Goal: Transaction & Acquisition: Purchase product/service

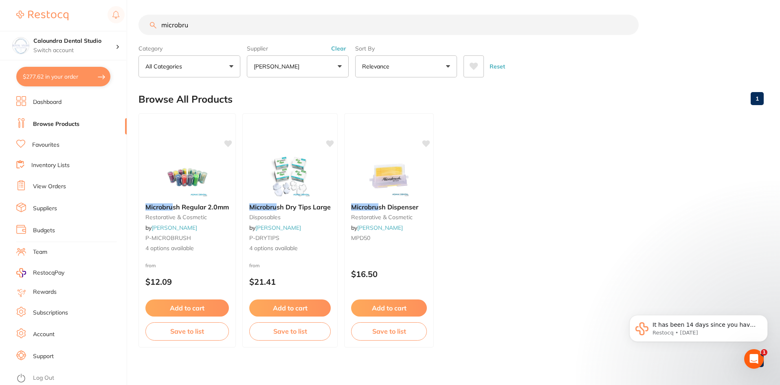
click at [46, 103] on link "Dashboard" at bounding box center [47, 102] width 29 height 8
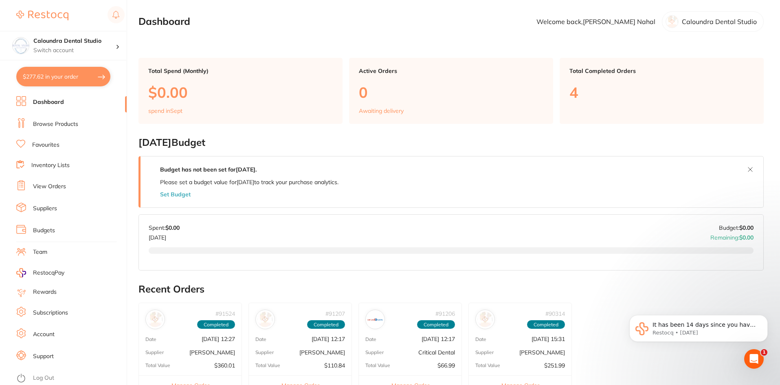
click at [59, 73] on button "$277.62 in your order" at bounding box center [63, 77] width 94 height 20
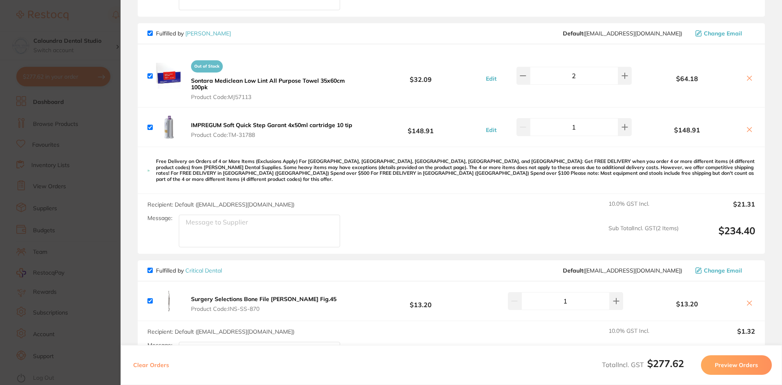
scroll to position [212, 0]
click at [148, 267] on input "checkbox" at bounding box center [149, 269] width 5 height 5
checkbox input "false"
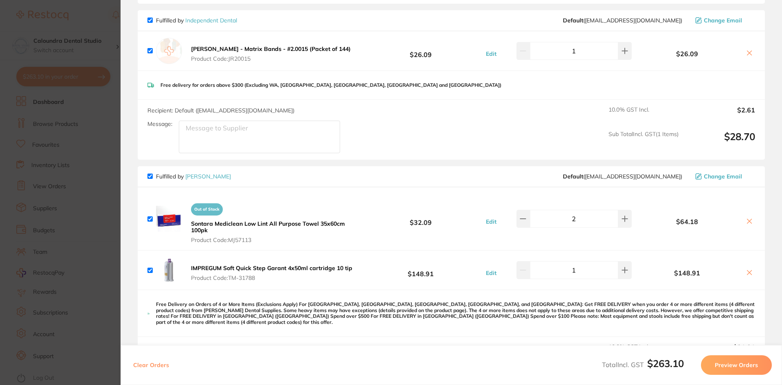
scroll to position [81, 0]
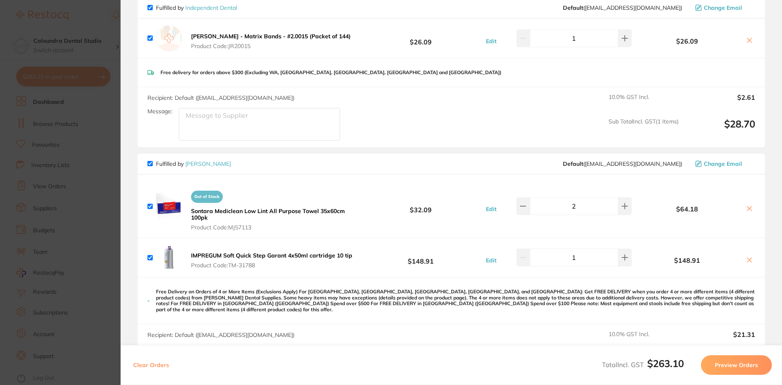
click at [743, 368] on button "Preview Orders" at bounding box center [736, 365] width 71 height 20
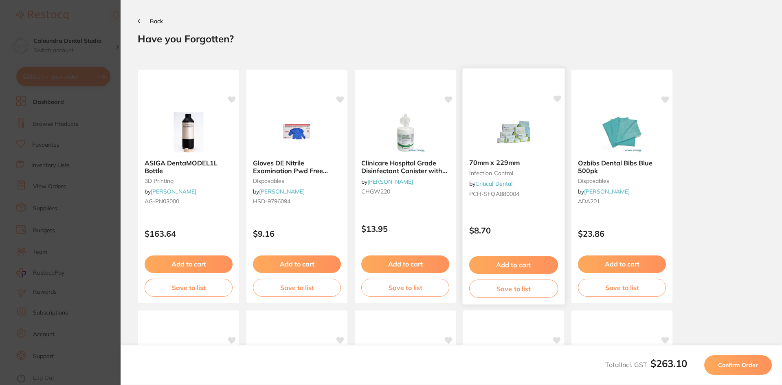
scroll to position [0, 0]
click at [735, 369] on button "Confirm Order" at bounding box center [738, 365] width 68 height 20
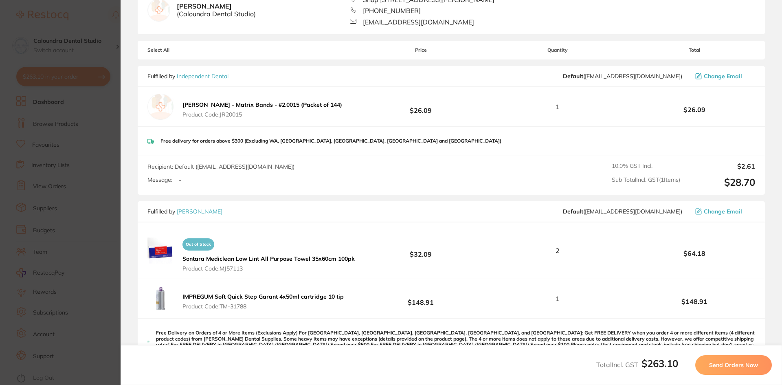
scroll to position [81, 0]
click at [726, 368] on button "Send Orders Now" at bounding box center [733, 365] width 77 height 20
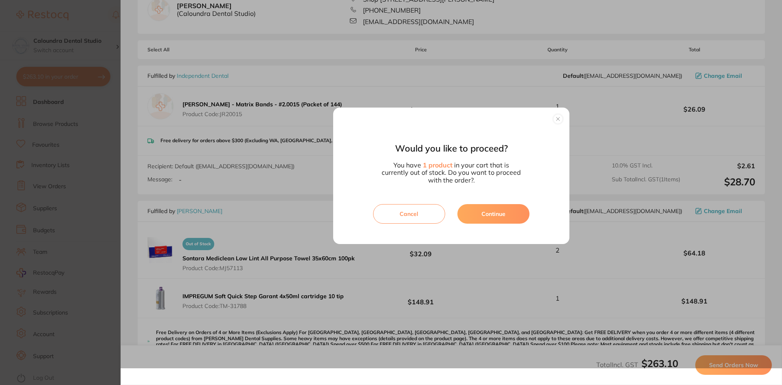
click at [384, 213] on button "Cancel" at bounding box center [409, 214] width 72 height 20
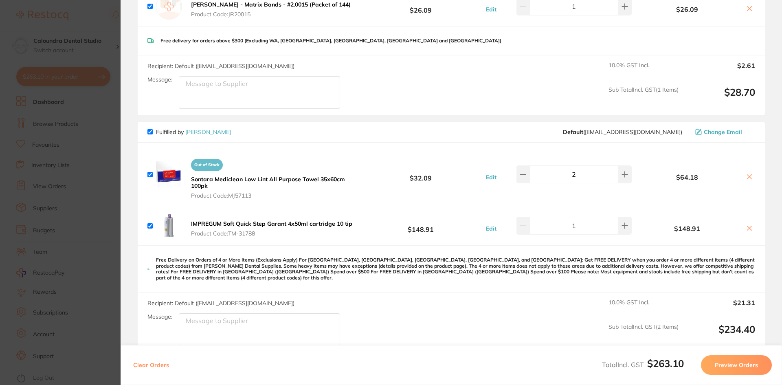
scroll to position [122, 0]
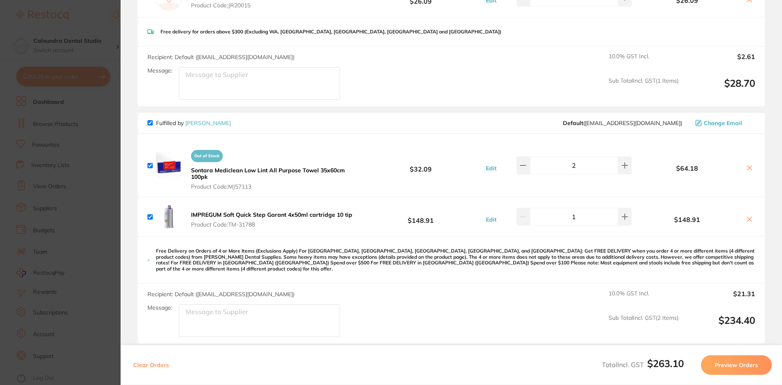
drag, startPoint x: 213, startPoint y: 177, endPoint x: 192, endPoint y: 175, distance: 21.7
click at [192, 175] on button "Out of Stock Sontara Mediclean Low Lint All Purpose Towel 35x60cm 100pk Product…" at bounding box center [274, 168] width 171 height 44
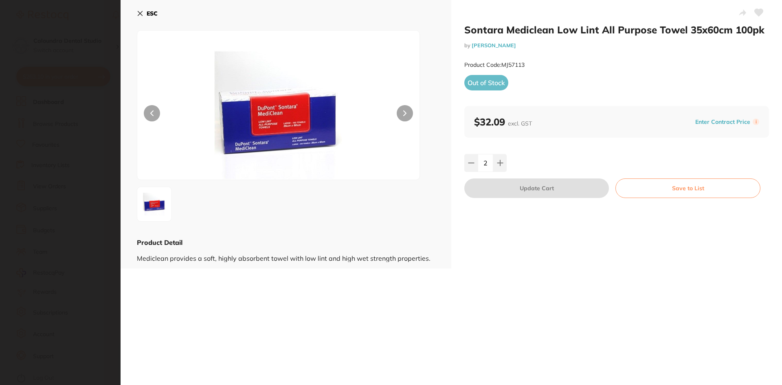
scroll to position [0, 0]
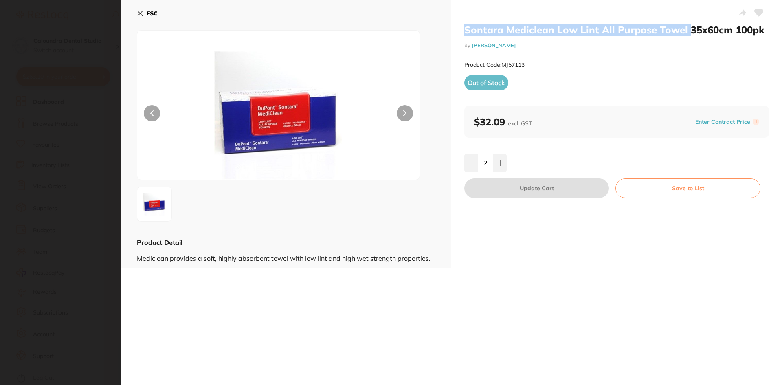
drag, startPoint x: 686, startPoint y: 31, endPoint x: 456, endPoint y: 32, distance: 230.4
click at [456, 32] on div "Sontara Mediclean Low Lint All Purpose Towel 35x60cm 100pk by [PERSON_NAME] Pro…" at bounding box center [616, 134] width 331 height 268
copy h2 "Sontara Mediclean Low Lint All Purpose Towel"
click at [141, 12] on icon at bounding box center [140, 13] width 4 height 4
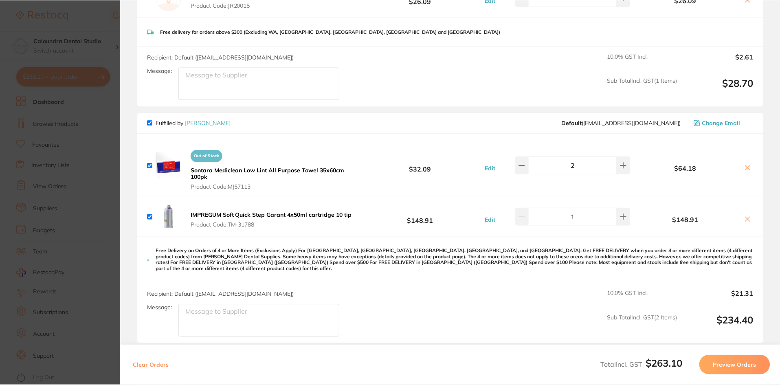
scroll to position [2, 0]
click at [108, 103] on section "Update RRP Set your pre negotiated price for this item. Item Agreed RRP (excl. …" at bounding box center [390, 192] width 780 height 385
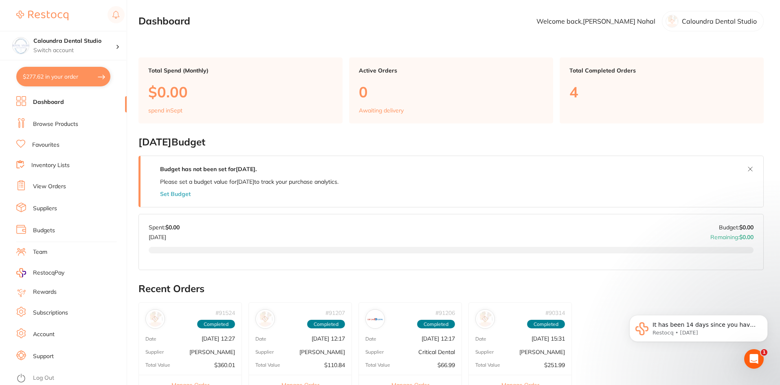
scroll to position [0, 0]
click at [54, 125] on link "Browse Products" at bounding box center [55, 124] width 45 height 8
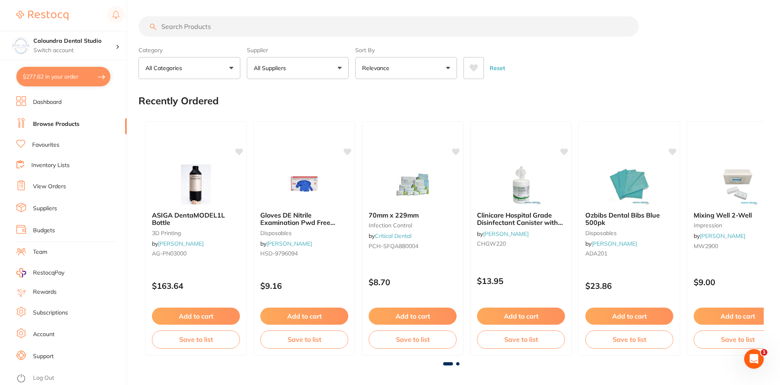
click at [180, 25] on input "search" at bounding box center [388, 26] width 500 height 20
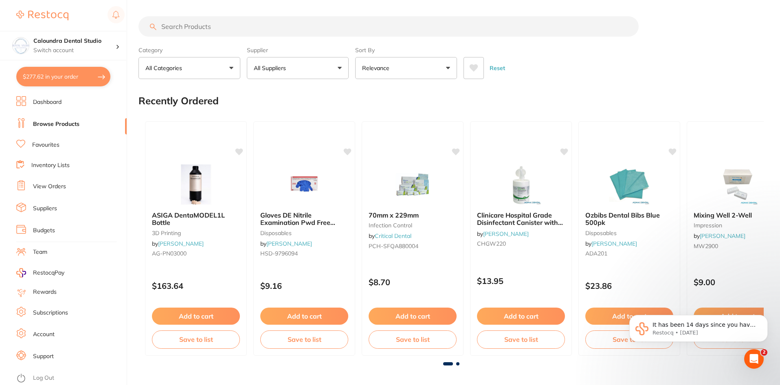
paste input "Sontara Mediclean Low Lint All Purpose Towel"
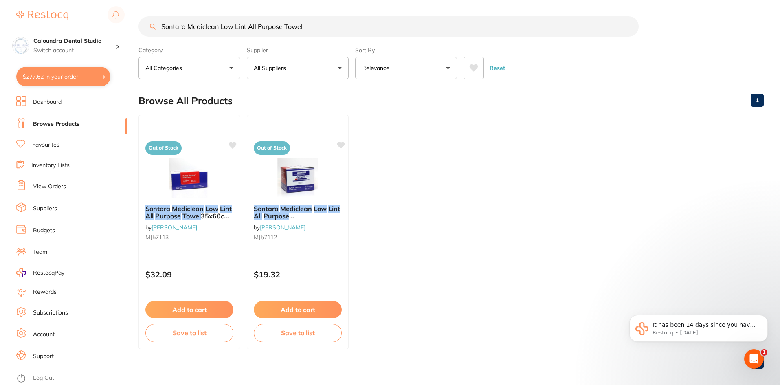
click at [500, 237] on ul "Out of Stock Sontara Mediclean Low Lint All Purpose Towel 35x60cm 100pk by [PER…" at bounding box center [450, 232] width 625 height 234
drag, startPoint x: 218, startPoint y: 25, endPoint x: 138, endPoint y: 21, distance: 79.9
click at [138, 21] on div "$277.62 Caloundra Dental Studio Switch account Caloundra Dental Studio [GEOGRAP…" at bounding box center [390, 192] width 780 height 385
click at [280, 70] on p "All Suppliers" at bounding box center [271, 68] width 35 height 8
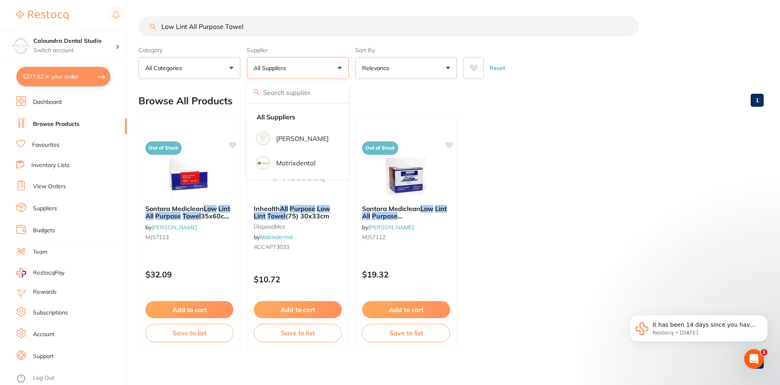
click at [324, 29] on input "Low Lint All Purpose Towel" at bounding box center [388, 26] width 500 height 20
click at [162, 26] on input "Low Lint All Purpose Towel" at bounding box center [388, 26] width 500 height 20
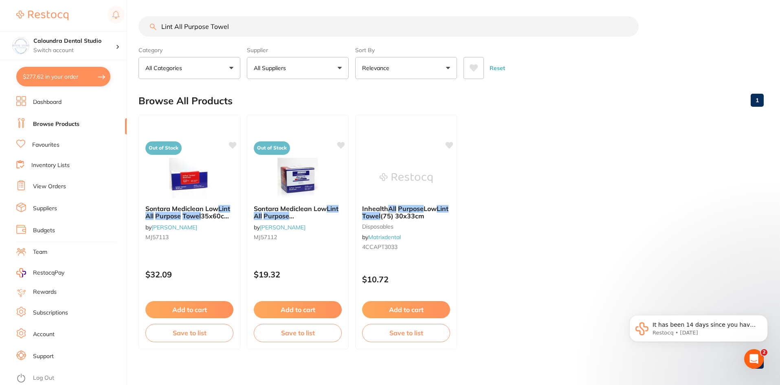
type input "Lint All Purpose Towel"
click at [325, 64] on button "All Suppliers" at bounding box center [298, 68] width 102 height 22
drag, startPoint x: 244, startPoint y: 29, endPoint x: 68, endPoint y: -5, distance: 179.2
click at [68, 0] on html "$277.62 Caloundra Dental Studio Switch account Caloundra Dental Studio [GEOGRAP…" at bounding box center [390, 192] width 780 height 385
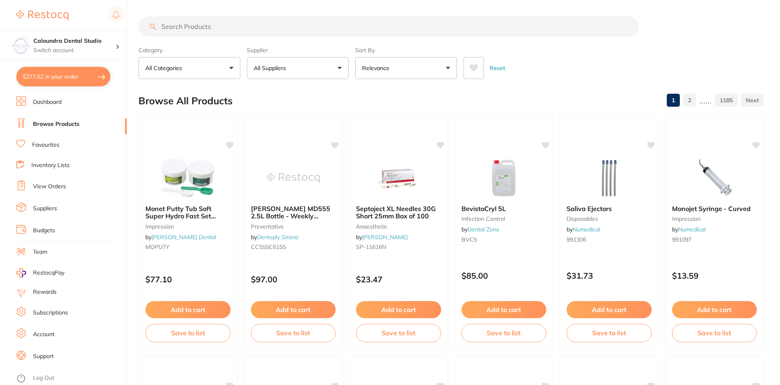
click at [276, 72] on p "All Suppliers" at bounding box center [271, 68] width 35 height 8
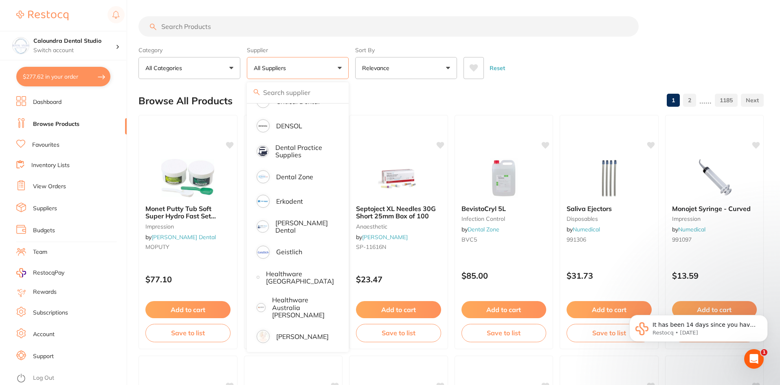
scroll to position [163, 0]
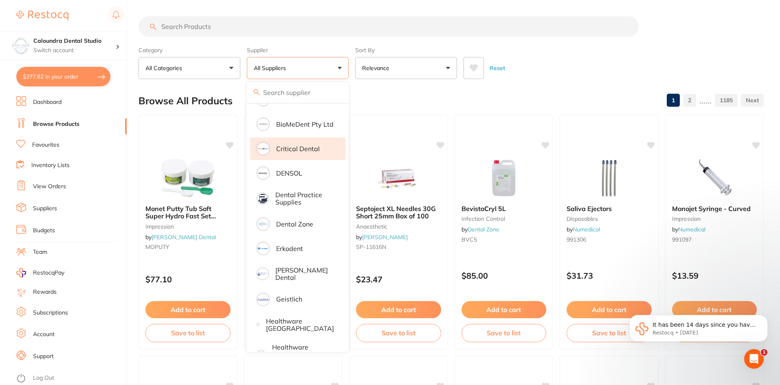
click at [290, 148] on p "Critical Dental" at bounding box center [298, 148] width 44 height 7
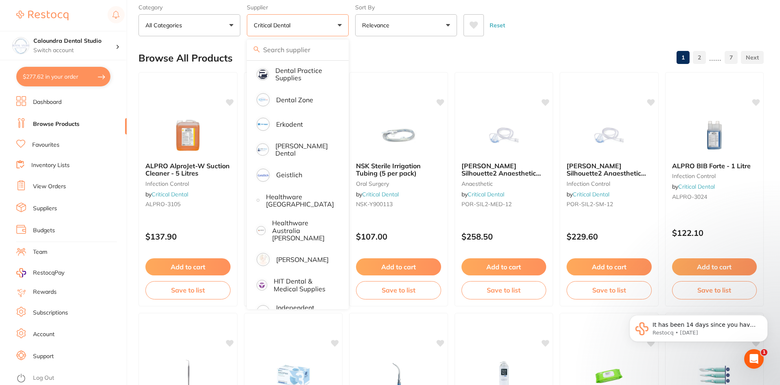
scroll to position [0, 0]
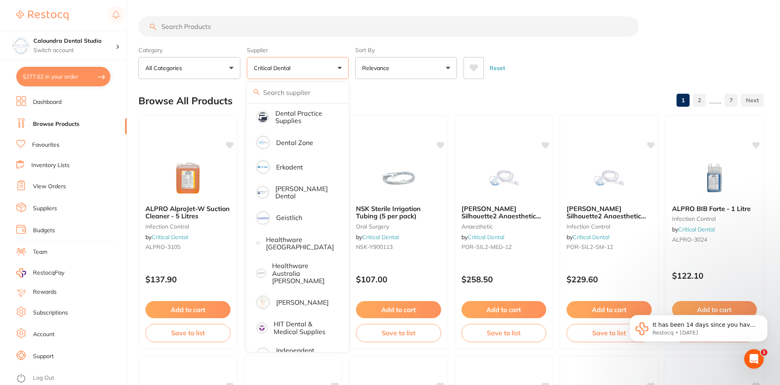
click at [193, 24] on input "search" at bounding box center [388, 26] width 500 height 20
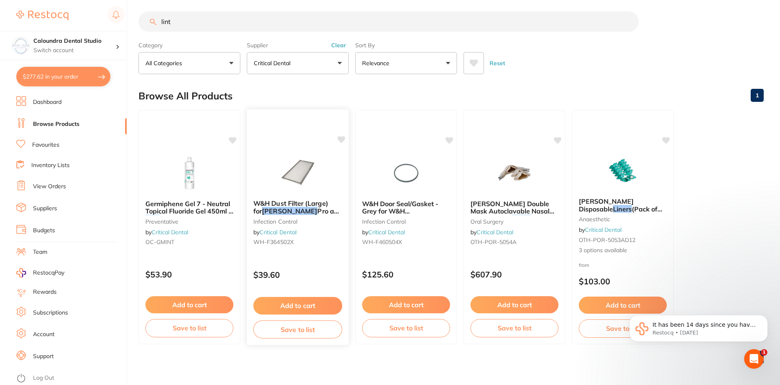
scroll to position [7, 0]
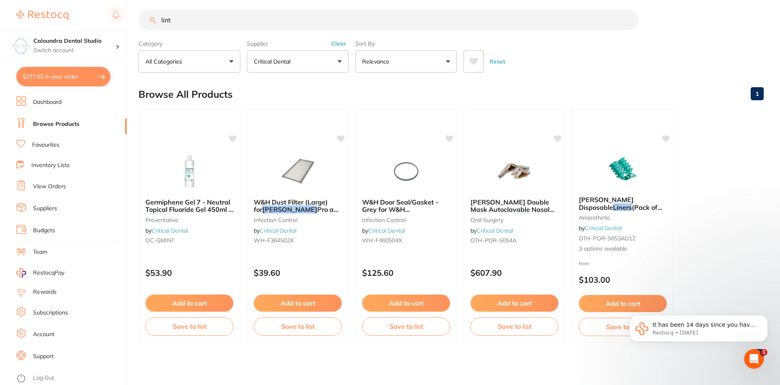
type input "lint"
click at [314, 65] on button "Critical Dental" at bounding box center [298, 61] width 102 height 22
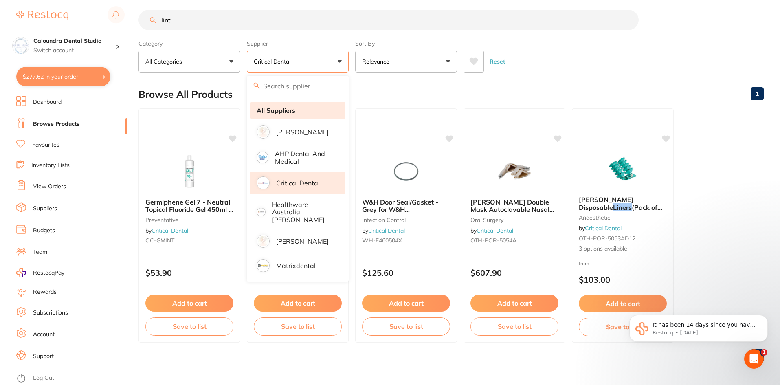
click at [279, 110] on strong "All Suppliers" at bounding box center [276, 110] width 39 height 7
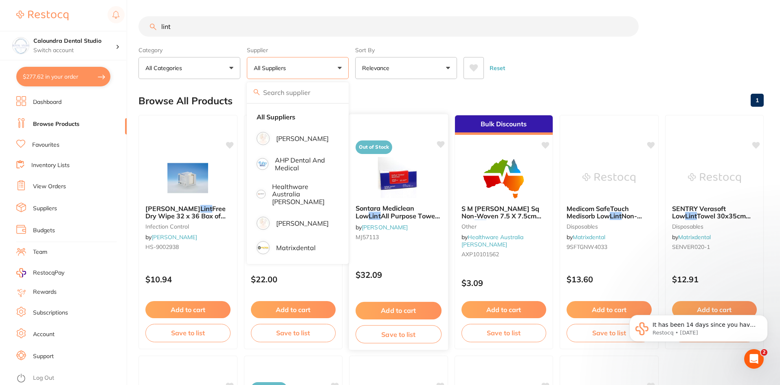
scroll to position [0, 0]
click at [643, 105] on div "Browse All Products 1" at bounding box center [450, 100] width 625 height 27
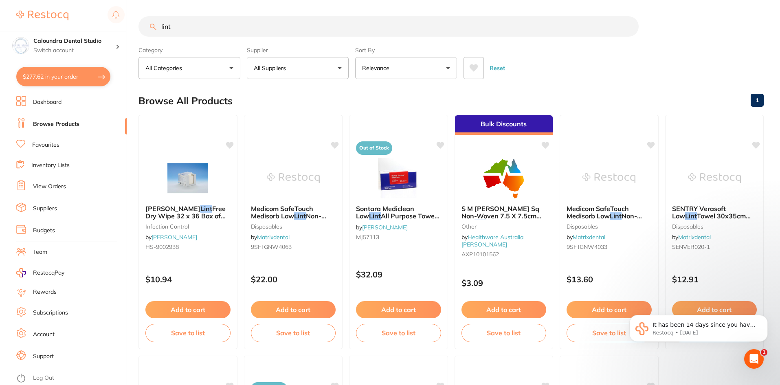
drag, startPoint x: 74, startPoint y: 75, endPoint x: 84, endPoint y: 76, distance: 9.8
click at [74, 75] on button "$277.62 in your order" at bounding box center [63, 77] width 94 height 20
checkbox input "true"
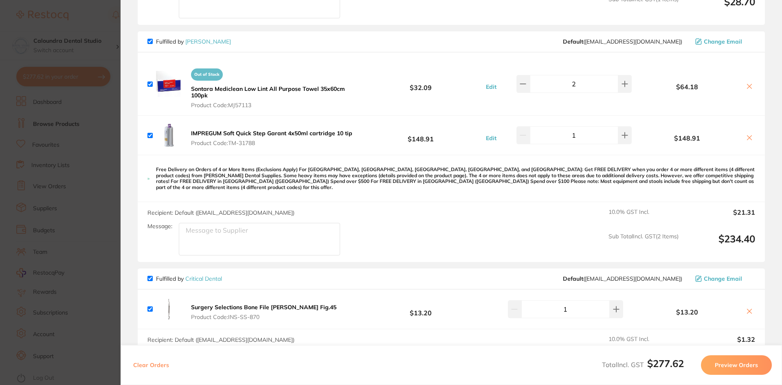
scroll to position [326, 0]
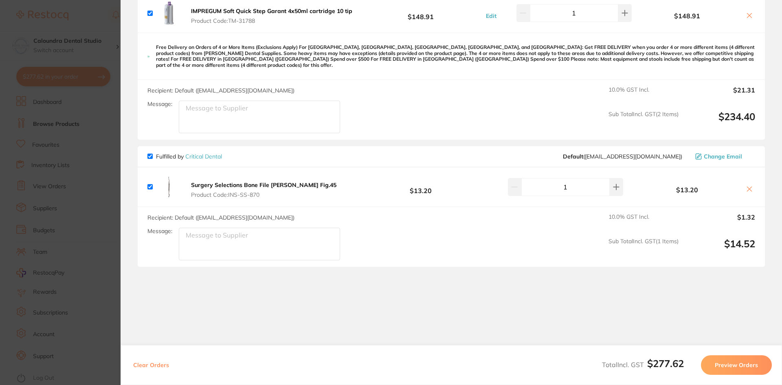
click at [88, 15] on section "Update RRP Set your pre negotiated price for this item. Item Agreed RRP (excl. …" at bounding box center [391, 192] width 782 height 385
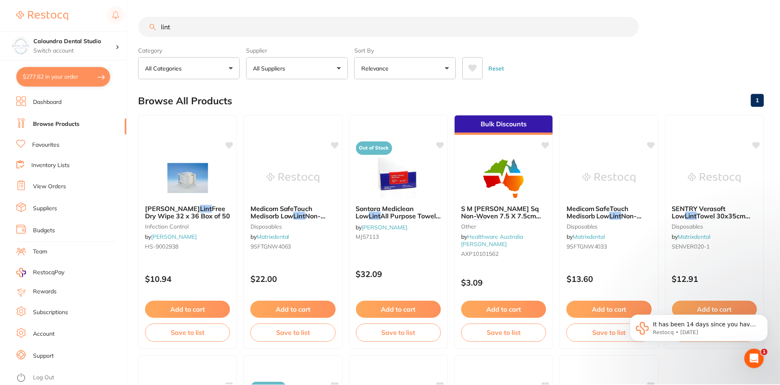
scroll to position [0, 0]
click at [178, 26] on input "lint" at bounding box center [388, 26] width 500 height 20
type input "l"
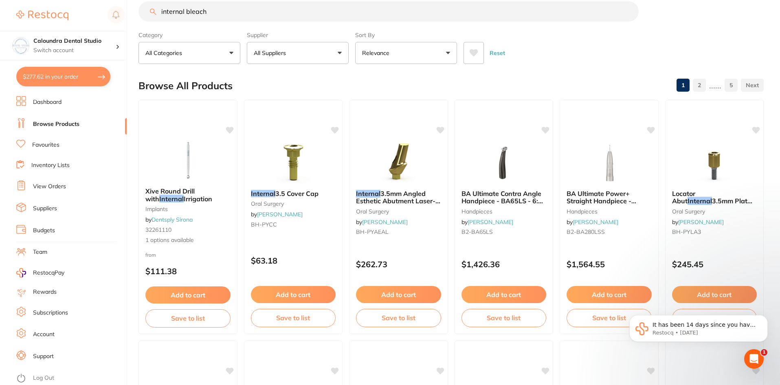
scroll to position [0, 0]
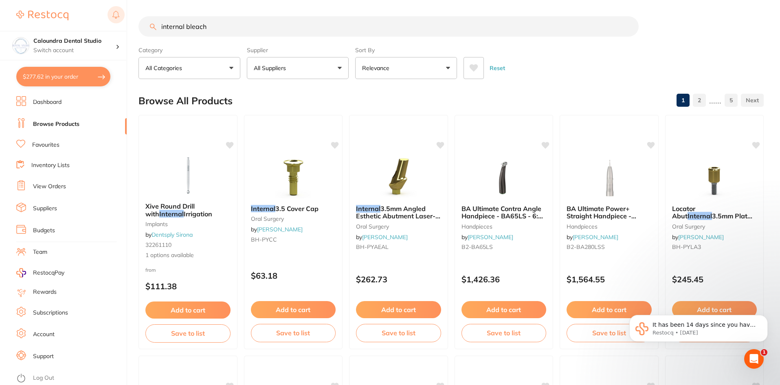
drag, startPoint x: 184, startPoint y: 27, endPoint x: 124, endPoint y: 15, distance: 61.3
click at [126, 16] on div "$277.62 Caloundra Dental Studio Switch account Caloundra Dental Studio [GEOGRAP…" at bounding box center [390, 192] width 780 height 385
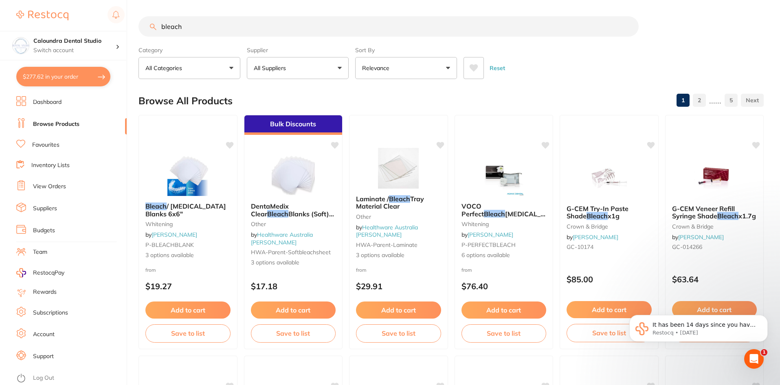
type input "bleach"
